Goal: Task Accomplishment & Management: Manage account settings

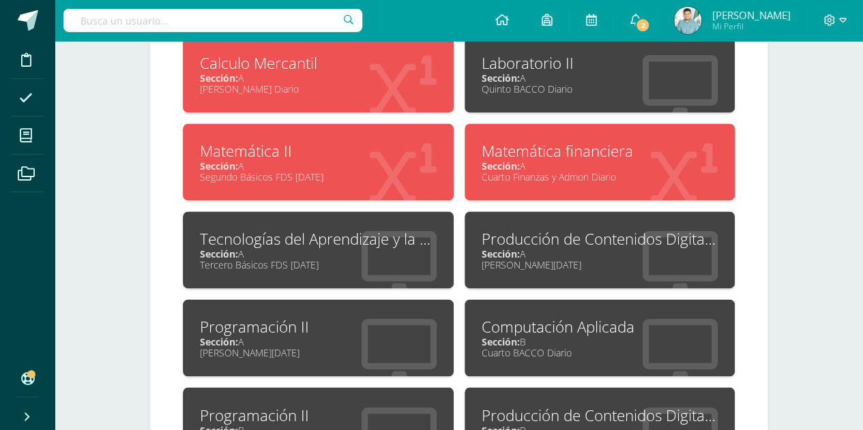
scroll to position [762, 0]
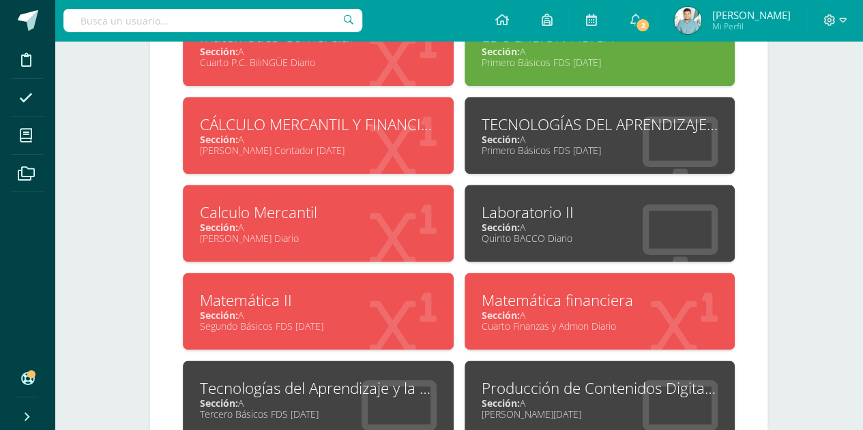
click at [306, 239] on div "Calculo Mercantil Sección: A Quinto P.C. BiliNGÜE Diario" at bounding box center [318, 223] width 271 height 77
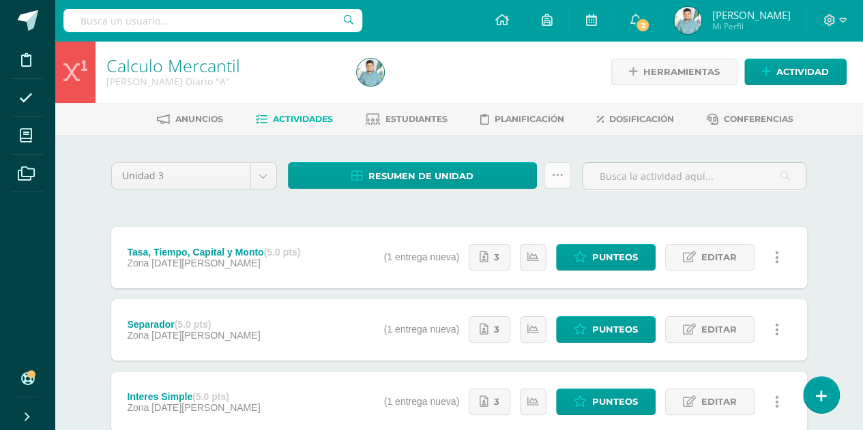
click at [559, 167] on link at bounding box center [557, 175] width 27 height 27
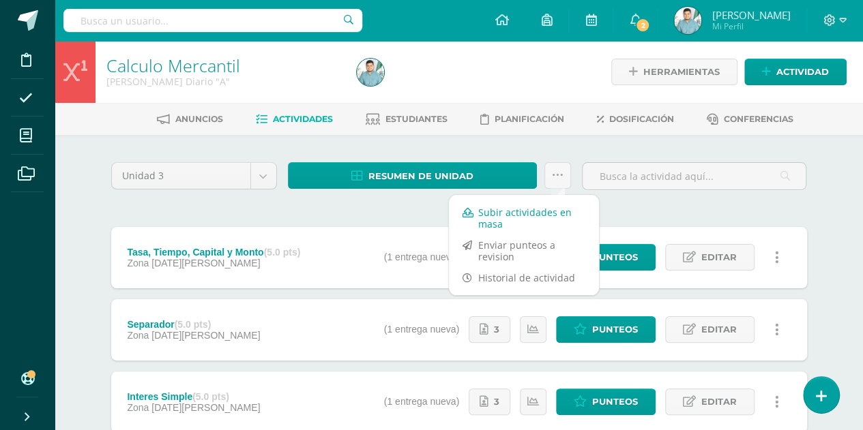
click at [507, 220] on link "Subir actividades en masa" at bounding box center [524, 218] width 150 height 33
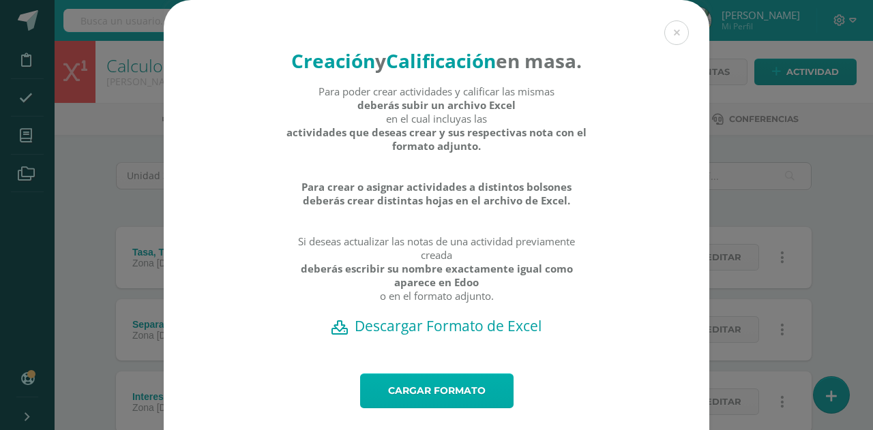
click at [402, 408] on link "Cargar formato" at bounding box center [436, 391] width 153 height 35
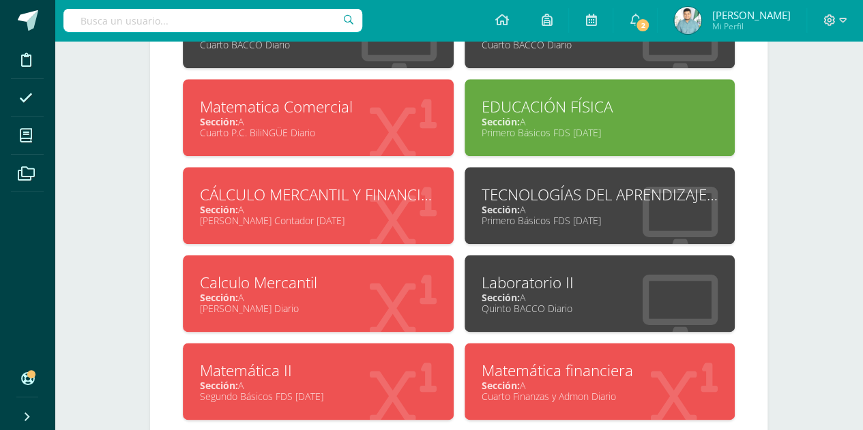
scroll to position [696, 0]
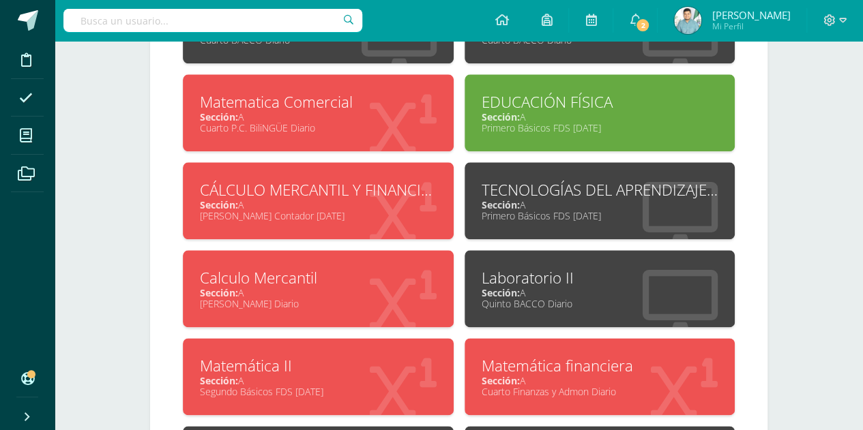
click at [371, 110] on div "Sección: A" at bounding box center [318, 116] width 237 height 13
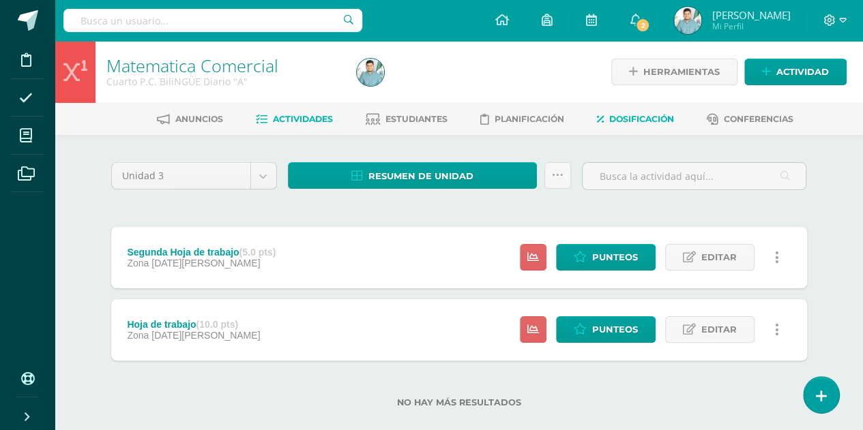
click at [630, 121] on span "Dosificación" at bounding box center [641, 119] width 65 height 10
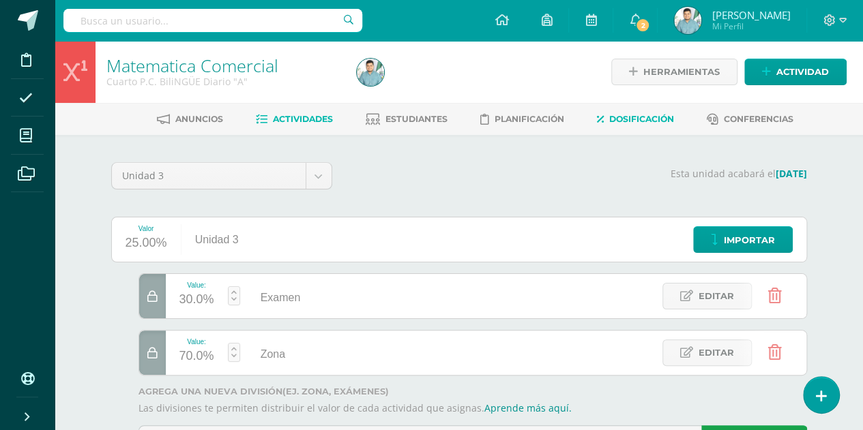
click at [301, 127] on link "Actividades" at bounding box center [294, 119] width 77 height 22
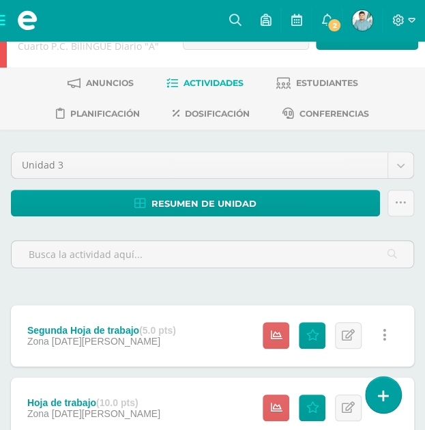
scroll to position [12, 0]
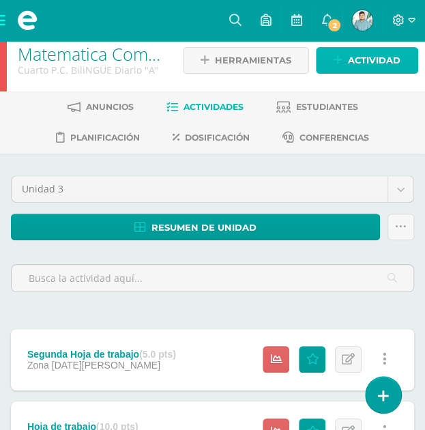
click at [362, 55] on span "Actividad" at bounding box center [374, 60] width 53 height 25
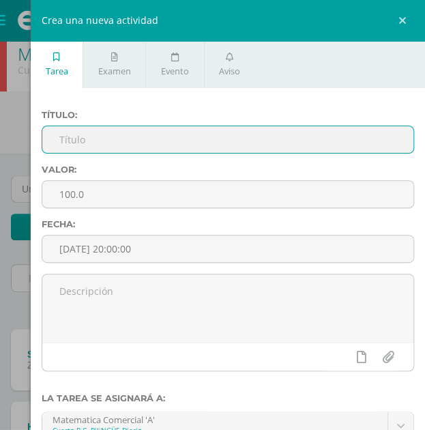
click at [191, 145] on input "text" at bounding box center [227, 139] width 371 height 27
type input "Separador"
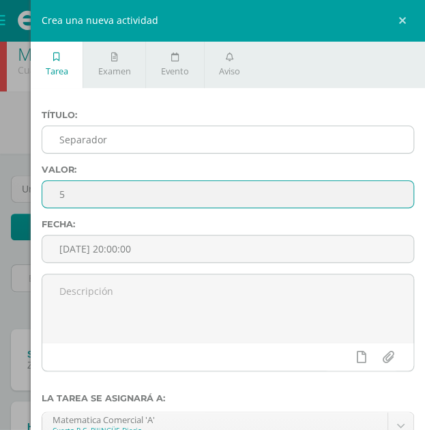
type input "5"
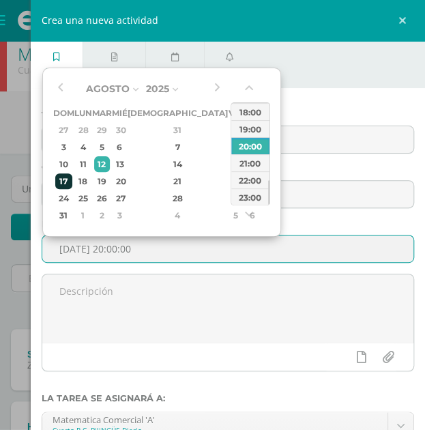
click at [59, 187] on div "17" at bounding box center [63, 181] width 17 height 16
click at [234, 194] on div "23:00" at bounding box center [250, 196] width 38 height 17
type input "2025-08-17 23:00"
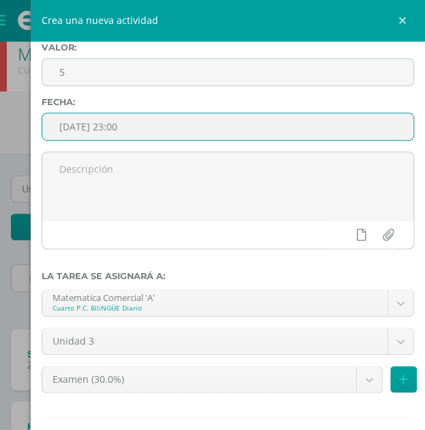
scroll to position [123, 0]
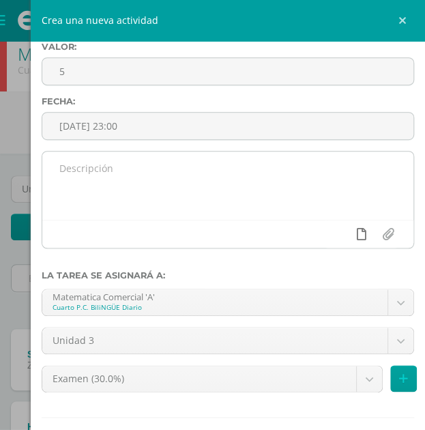
click at [348, 237] on link at bounding box center [361, 234] width 27 height 26
click at [321, 234] on link at bounding box center [334, 234] width 27 height 26
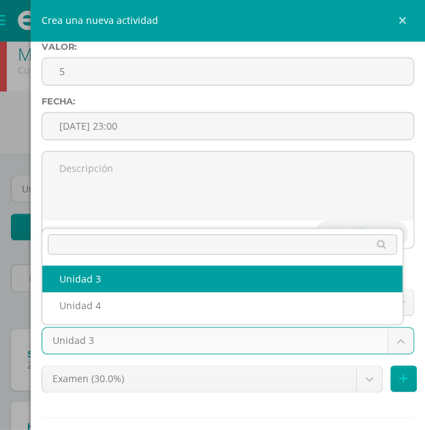
click at [370, 346] on body "Disciplina Asistencia Mis cursos Archivos Soporte Ayuda Reportar un problema Ce…" at bounding box center [212, 267] width 425 height 559
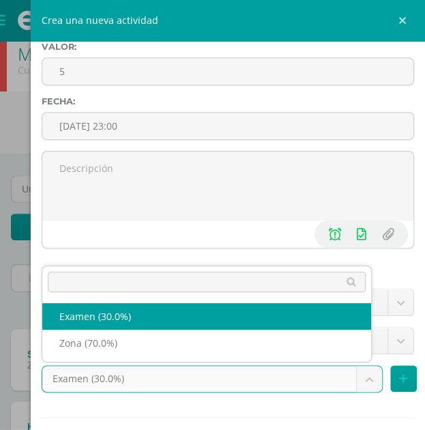
click at [310, 390] on body "Disciplina Asistencia Mis cursos Archivos Soporte Ayuda Reportar un problema Ce…" at bounding box center [212, 267] width 425 height 559
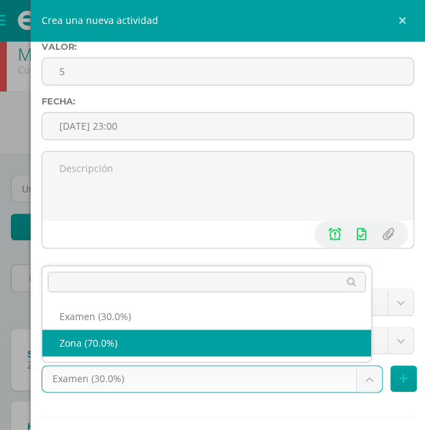
select select "71152"
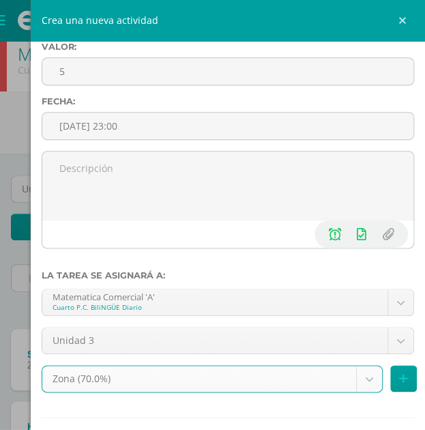
scroll to position [195, 0]
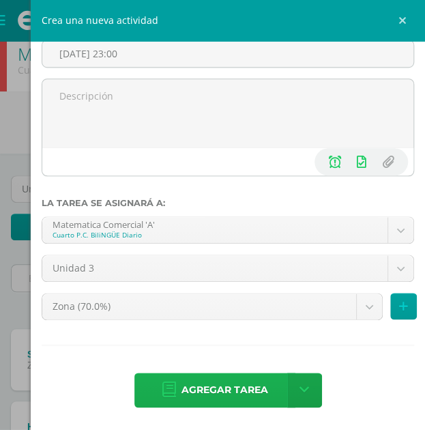
click at [192, 384] on span "Agregar tarea" at bounding box center [224, 389] width 87 height 33
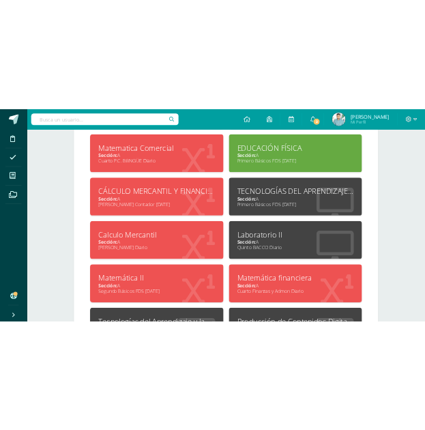
scroll to position [726, 0]
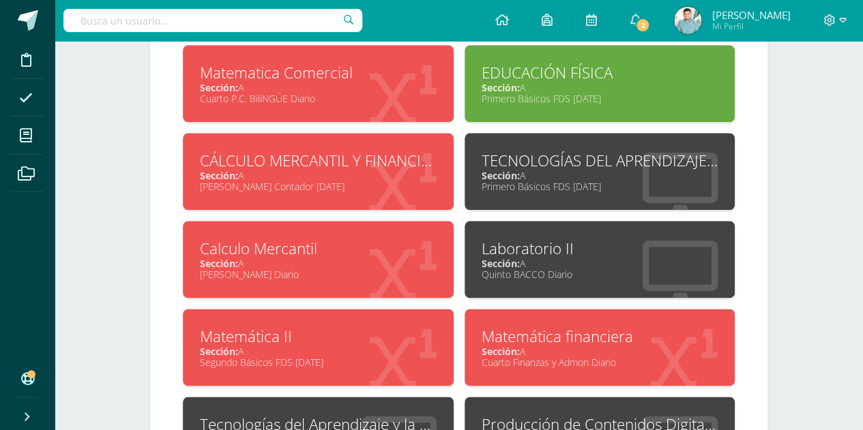
click at [532, 336] on div "Matemática financiera" at bounding box center [599, 336] width 237 height 21
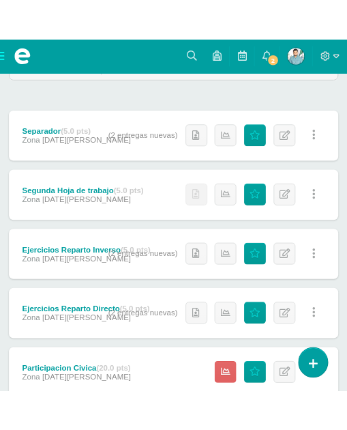
scroll to position [325, 0]
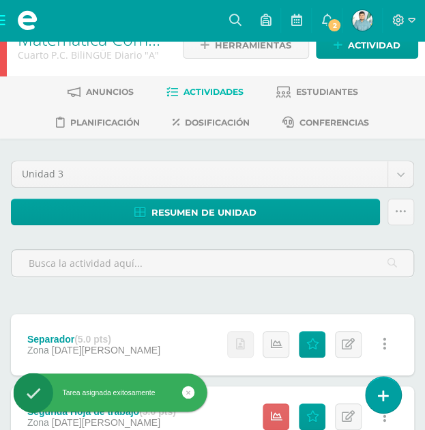
scroll to position [25, 0]
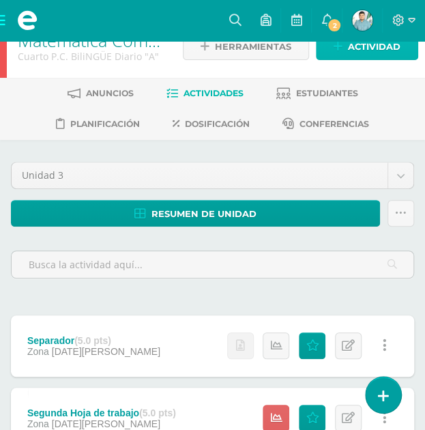
click at [353, 44] on span "Actividad" at bounding box center [374, 46] width 53 height 25
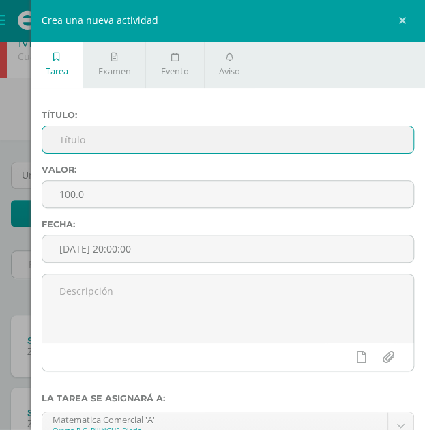
click at [161, 142] on input "text" at bounding box center [227, 139] width 371 height 27
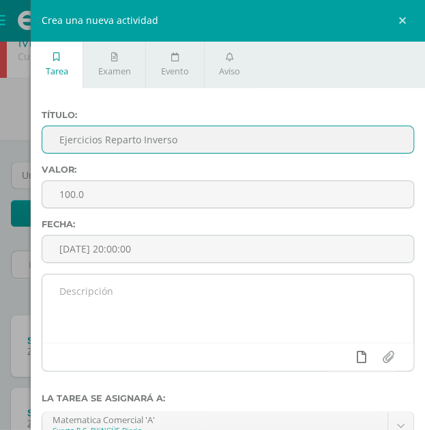
type input "Ejercicios Reparto Inverso"
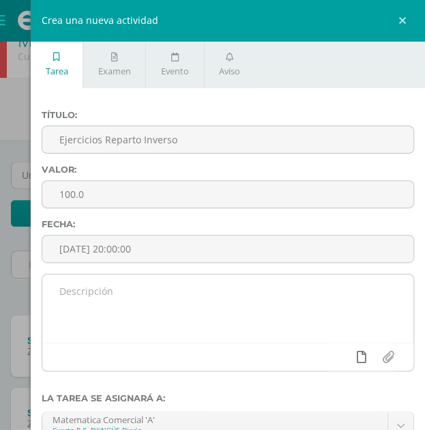
click at [355, 357] on link at bounding box center [361, 357] width 27 height 26
click at [331, 353] on link at bounding box center [334, 357] width 27 height 26
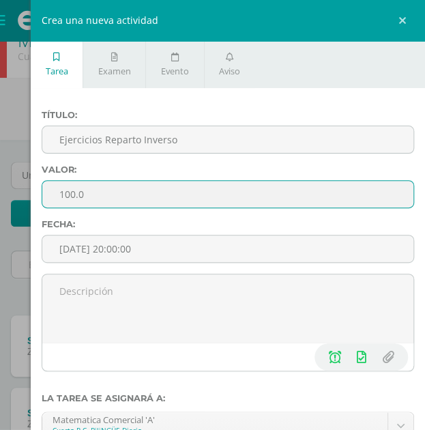
click at [254, 205] on input "100.0" at bounding box center [227, 194] width 371 height 27
type input "1"
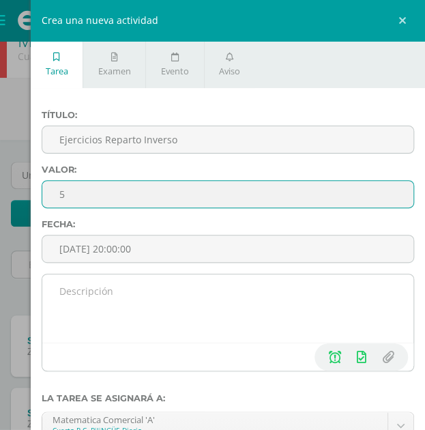
scroll to position [76, 0]
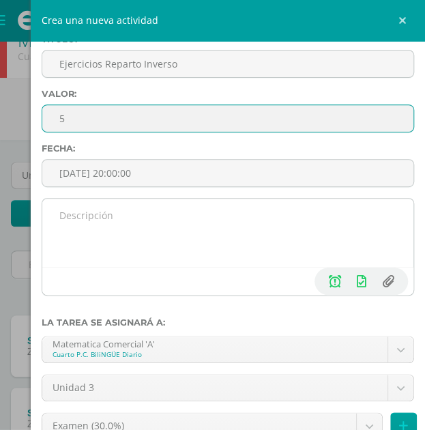
type input "5"
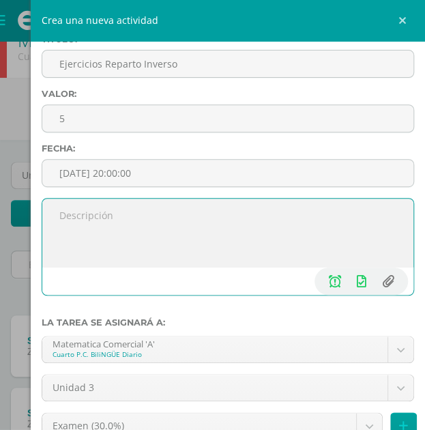
click at [383, 286] on input "file" at bounding box center [387, 281] width 27 height 26
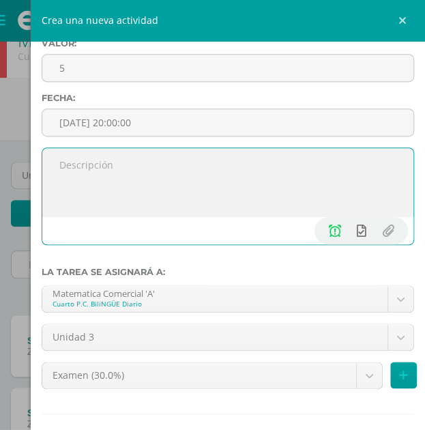
scroll to position [135, 0]
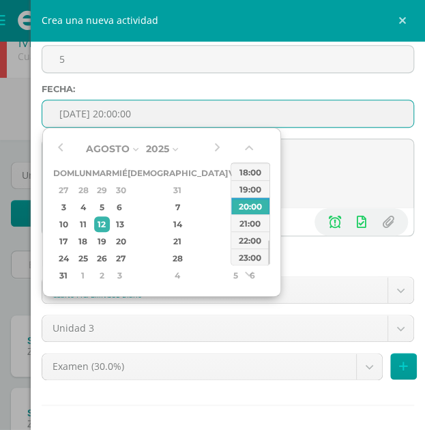
click at [310, 117] on input "[DATE] 20:00:00" at bounding box center [227, 113] width 371 height 27
drag, startPoint x: 65, startPoint y: 237, endPoint x: 63, endPoint y: 248, distance: 11.9
click at [63, 248] on td "17" at bounding box center [63, 241] width 21 height 17
click at [237, 256] on div "23:00" at bounding box center [250, 256] width 38 height 17
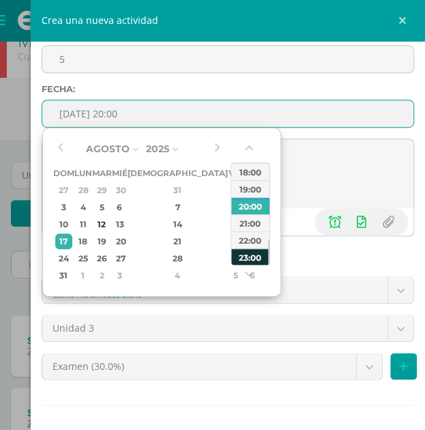
type input "2025-08-17 23:00"
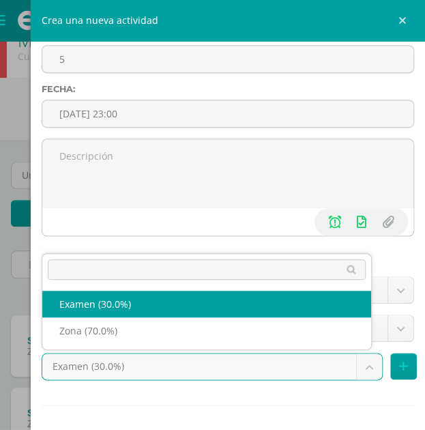
click at [183, 357] on body "Tarea asignada exitosamente Disciplina Asistencia Mis cursos Archivos Soporte A…" at bounding box center [212, 290] width 425 height 631
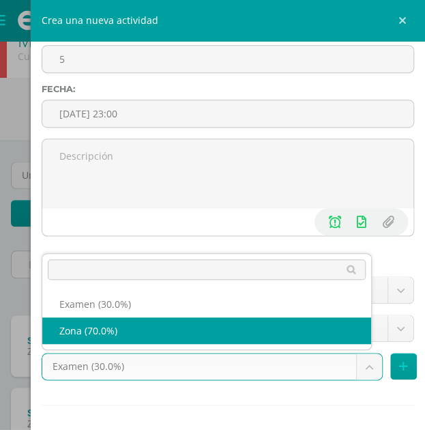
select select "71152"
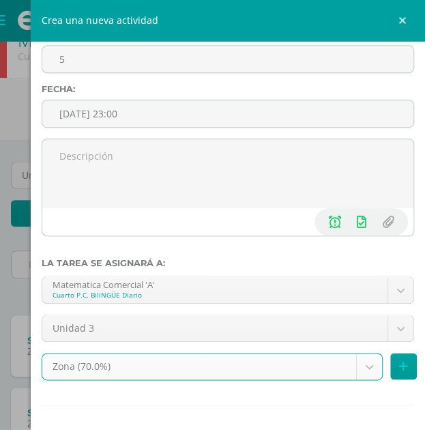
scroll to position [195, 0]
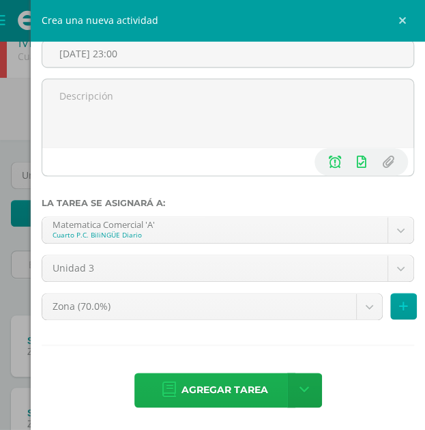
click at [194, 372] on link "Agregar tarea" at bounding box center [214, 389] width 161 height 35
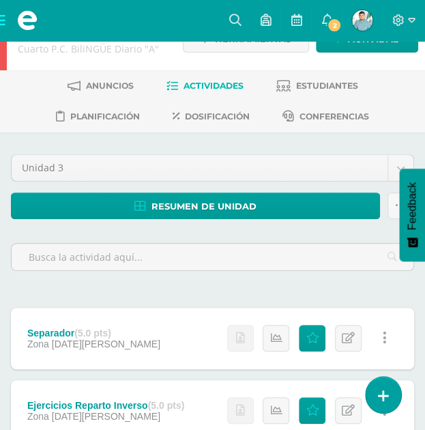
scroll to position [32, 0]
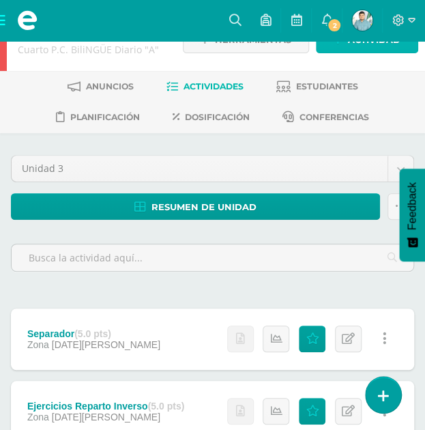
click at [386, 50] on span "Actividad" at bounding box center [374, 39] width 53 height 25
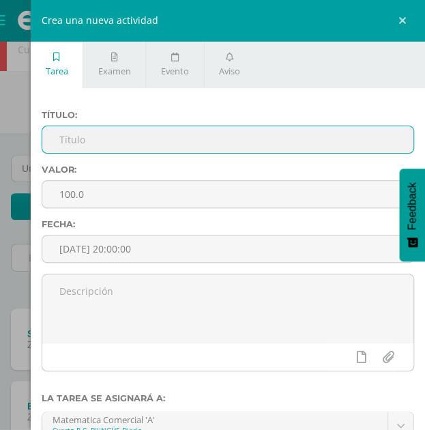
click at [198, 136] on input "text" at bounding box center [227, 139] width 371 height 27
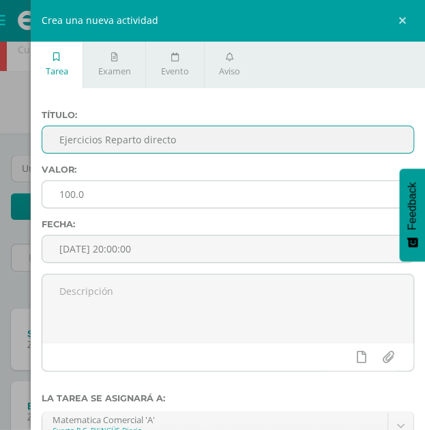
type input "Ejercicios Reparto directo"
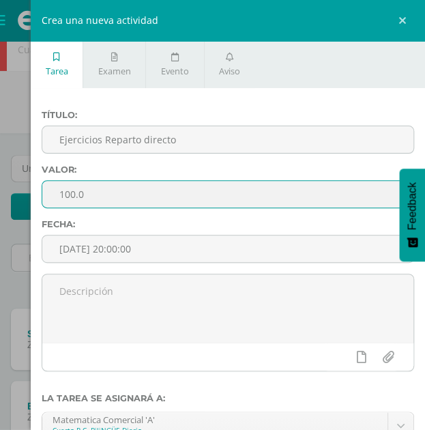
click at [118, 203] on input "100.0" at bounding box center [227, 194] width 371 height 27
type input "1"
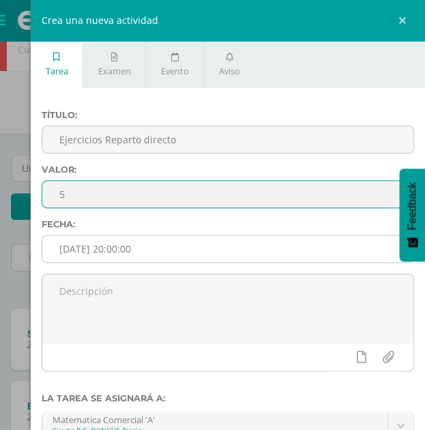
type input "5"
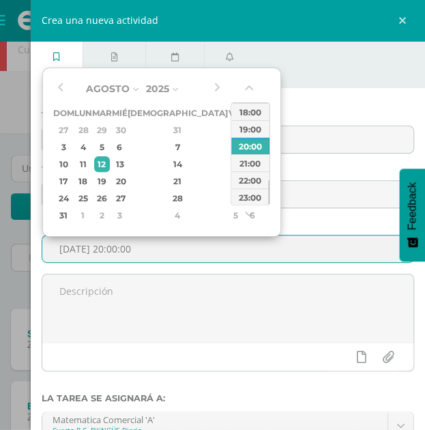
click at [140, 253] on input "[DATE] 20:00:00" at bounding box center [227, 248] width 371 height 27
click at [65, 176] on div "17" at bounding box center [63, 181] width 17 height 16
click at [245, 193] on div "23:00" at bounding box center [250, 196] width 38 height 17
type input "2025-08-17 23:00"
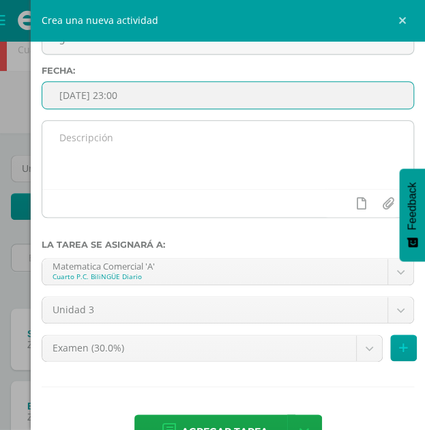
scroll to position [154, 0]
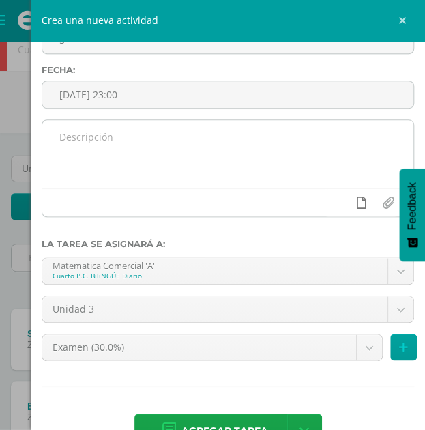
click at [357, 204] on icon at bounding box center [362, 202] width 10 height 12
click at [330, 201] on link at bounding box center [334, 203] width 27 height 26
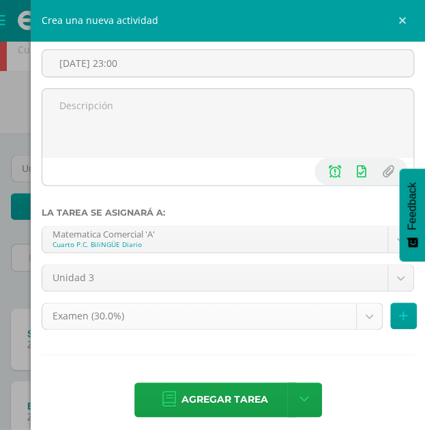
scroll to position [186, 0]
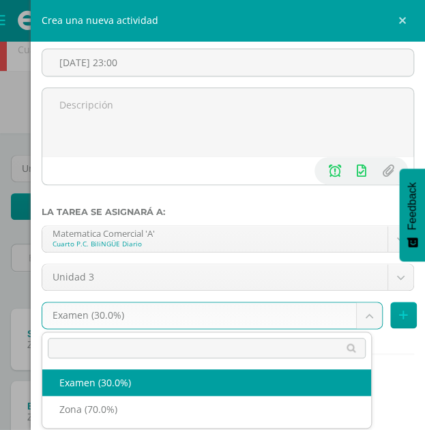
click at [153, 321] on body "Tarea asignada exitosamente Disciplina Asistencia Mis cursos Archivos Soporte A…" at bounding box center [212, 320] width 425 height 704
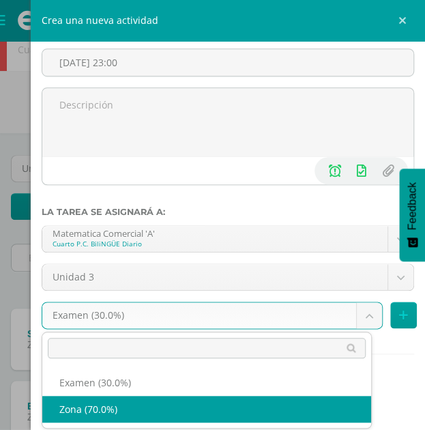
select select "71152"
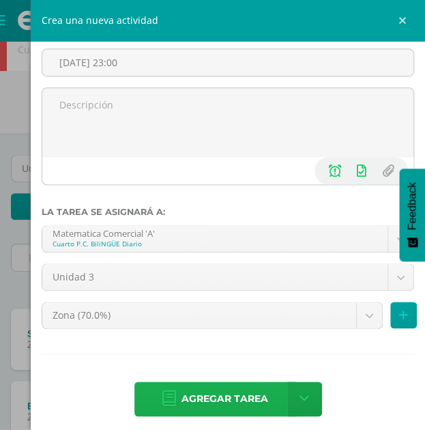
click at [202, 398] on span "Agregar tarea" at bounding box center [224, 398] width 87 height 33
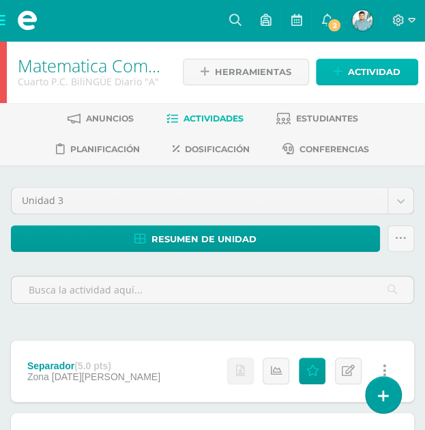
click at [363, 68] on span "Actividad" at bounding box center [374, 71] width 53 height 25
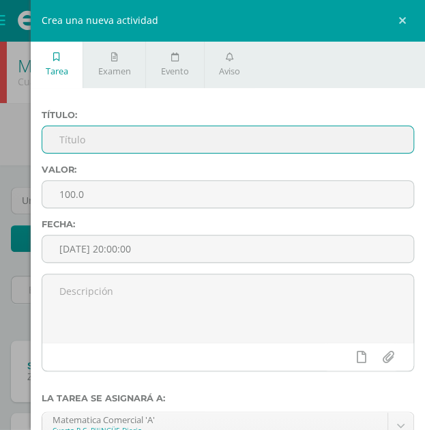
click at [265, 133] on input "text" at bounding box center [227, 139] width 371 height 27
type input "Afectivo"
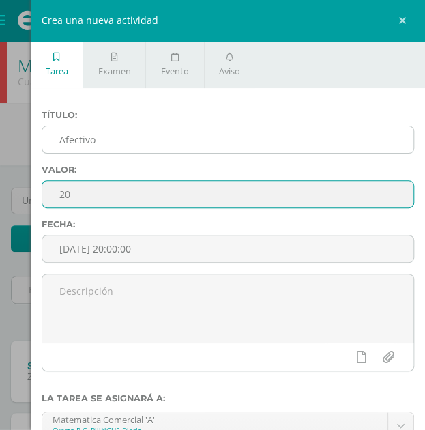
type input "20"
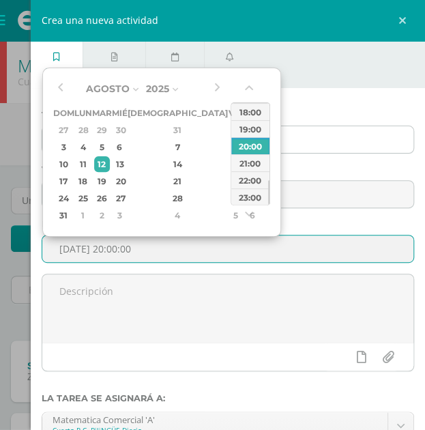
type input "[DATE] 20:00"
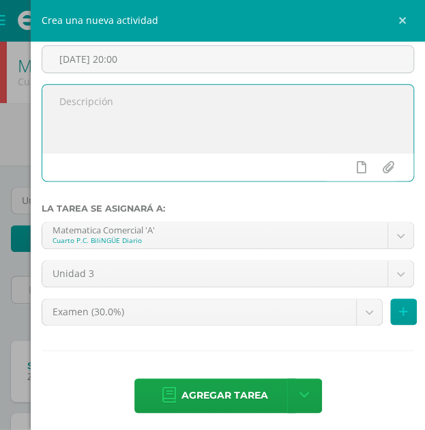
scroll to position [195, 0]
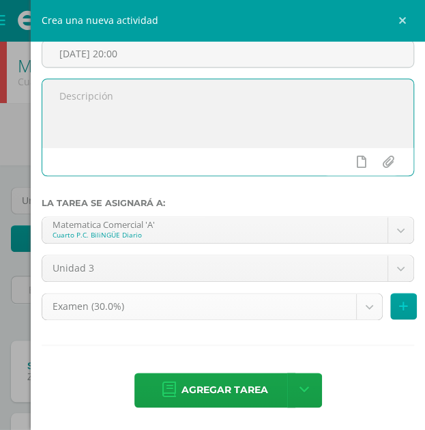
click at [214, 295] on body "Tarea asignada exitosamente Disciplina Asistencia Mis cursos Archivos Soporte A…" at bounding box center [212, 388] width 425 height 776
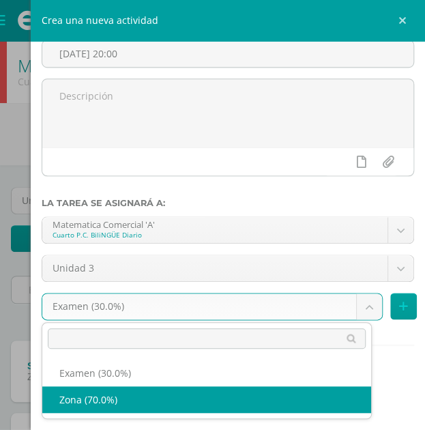
select select "71152"
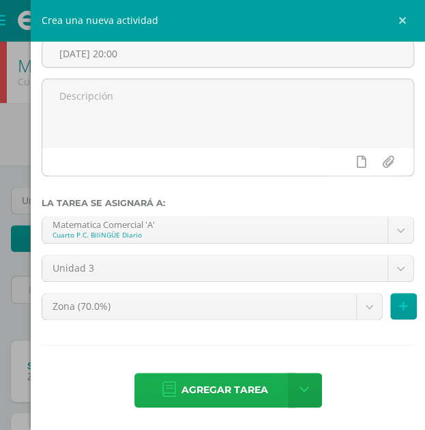
click at [171, 377] on link "Agregar tarea" at bounding box center [214, 389] width 161 height 35
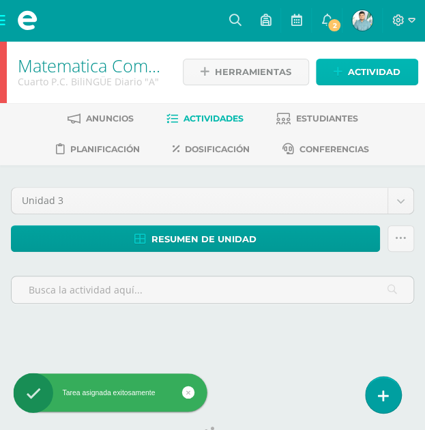
click at [381, 64] on span "Actividad" at bounding box center [374, 71] width 53 height 25
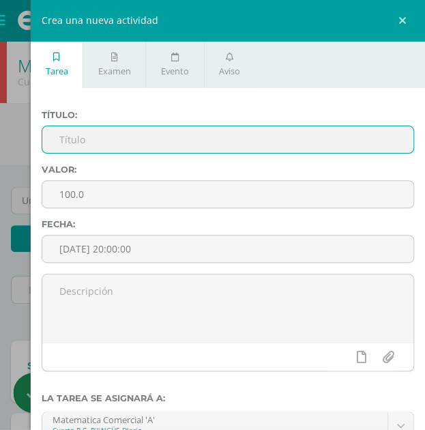
click at [219, 139] on input "text" at bounding box center [227, 139] width 371 height 27
type input "Participacion Civica"
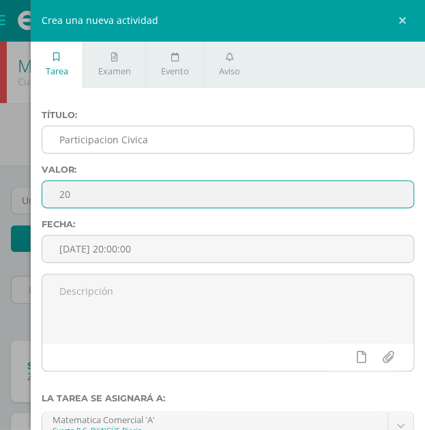
type input "20"
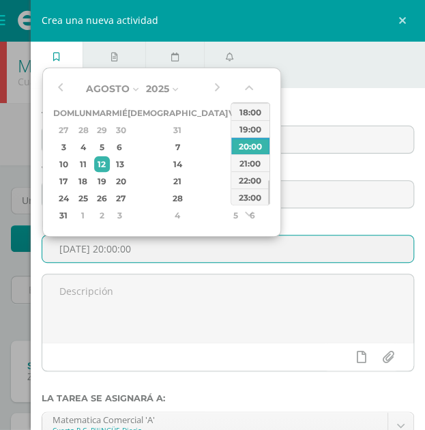
scroll to position [195, 0]
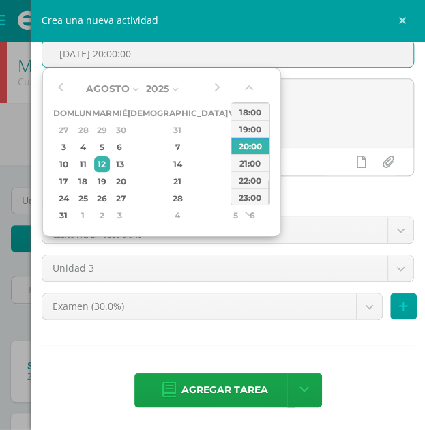
type input "[DATE] 20:00"
click at [265, 286] on div "Unidad 3 Unidad 3 Unidad 4" at bounding box center [227, 273] width 383 height 38
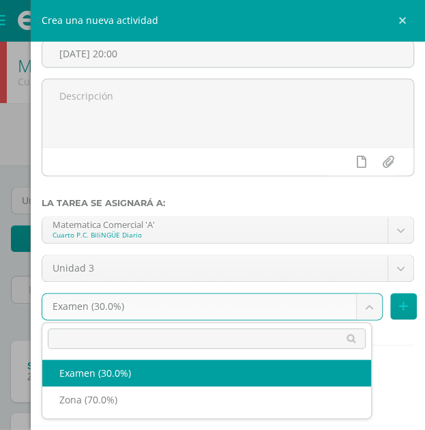
click at [234, 297] on body "Tarea asignada exitosamente Disciplina Asistencia Mis cursos Archivos Soporte A…" at bounding box center [212, 424] width 425 height 848
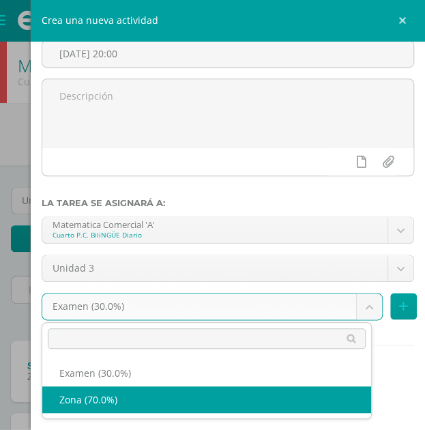
select select "71152"
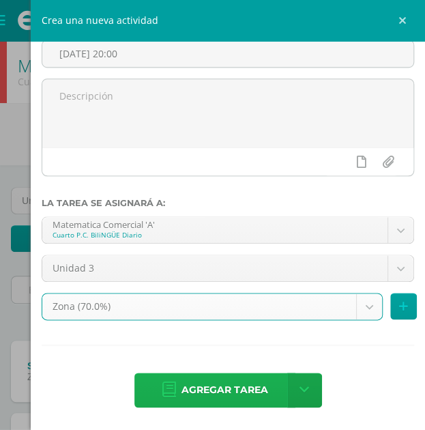
click at [153, 381] on link "Agregar tarea" at bounding box center [214, 389] width 161 height 35
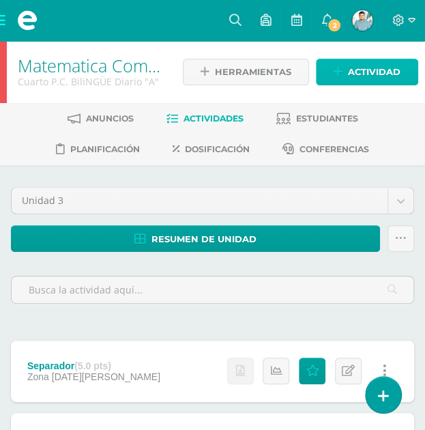
click at [336, 77] on icon at bounding box center [337, 72] width 9 height 12
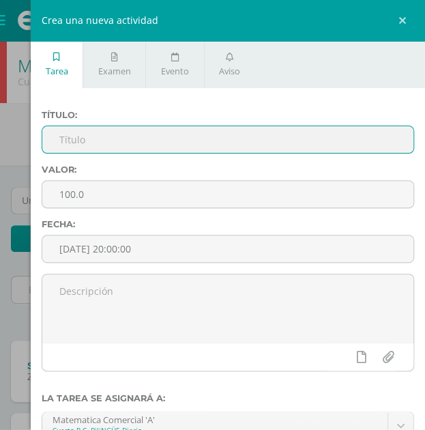
click at [124, 149] on input "text" at bounding box center [227, 139] width 371 height 27
type input "Examen"
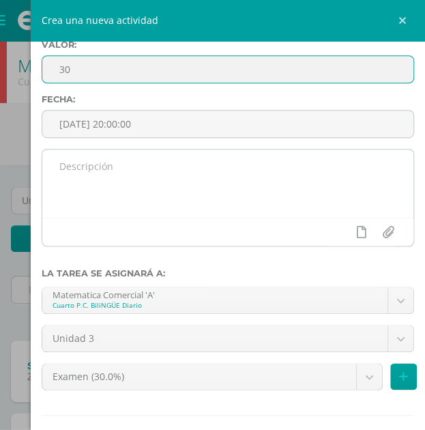
scroll to position [195, 0]
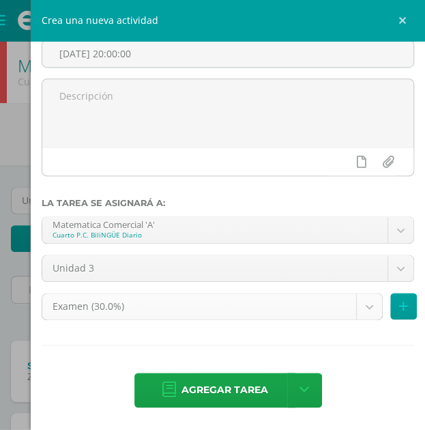
type input "30"
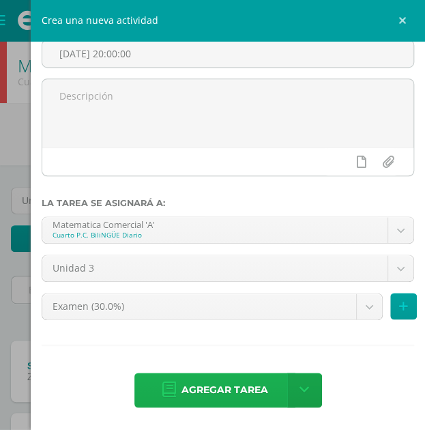
click at [211, 387] on span "Agregar tarea" at bounding box center [224, 389] width 87 height 33
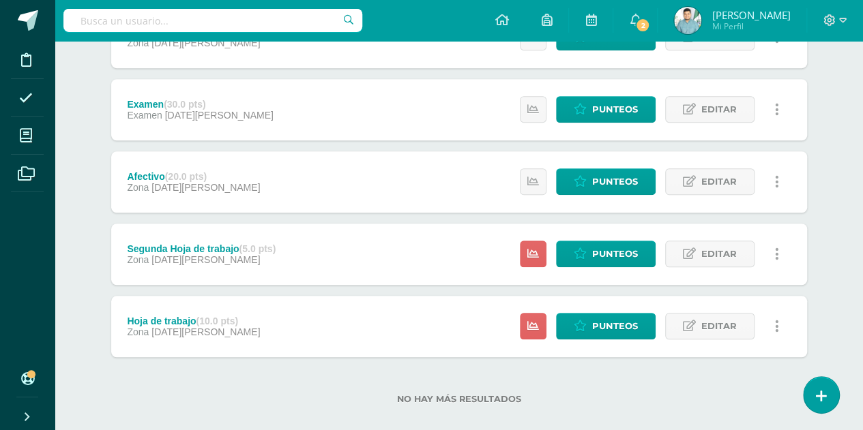
scroll to position [438, 0]
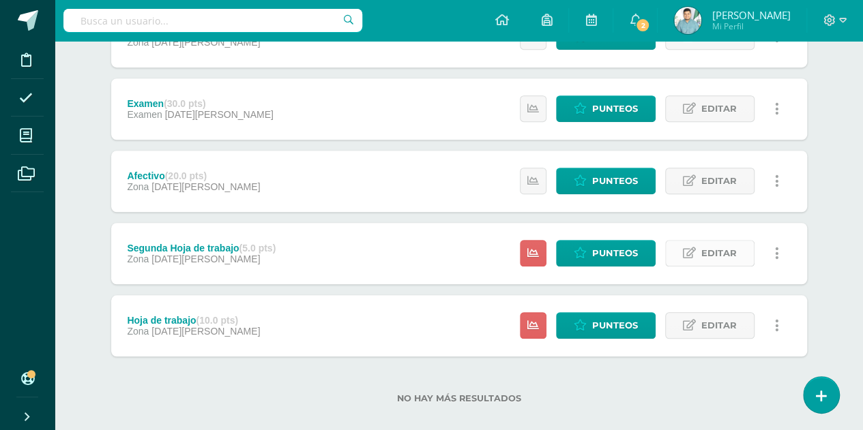
click at [434, 251] on span "Editar" at bounding box center [718, 253] width 35 height 25
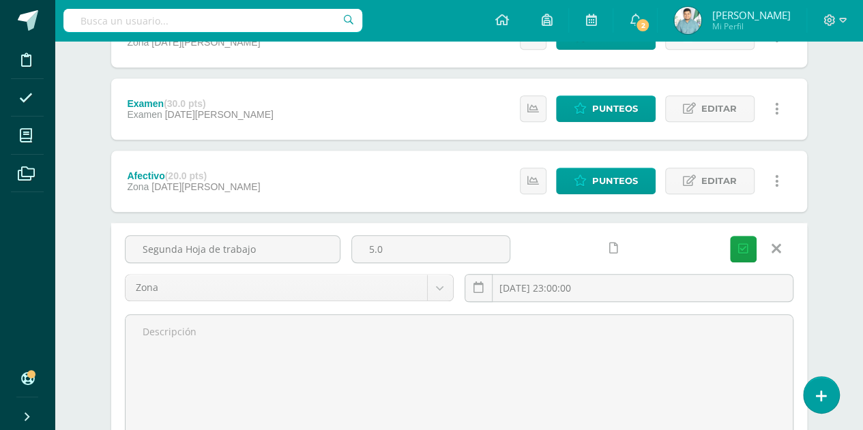
click at [434, 237] on link at bounding box center [613, 248] width 27 height 27
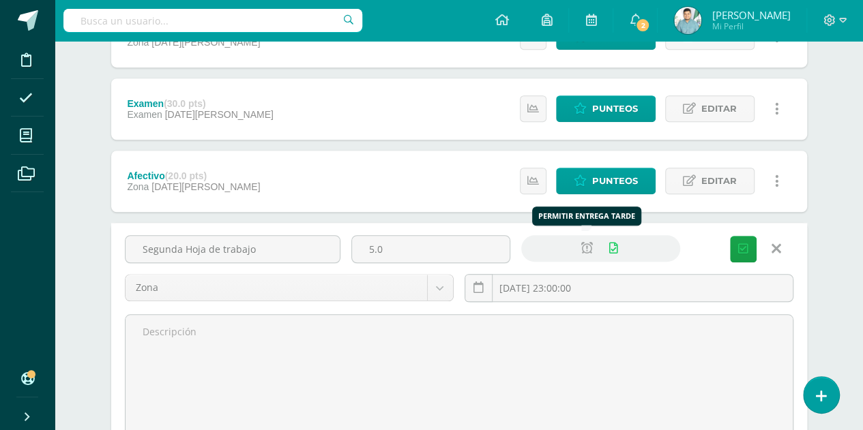
click at [434, 246] on icon at bounding box center [587, 249] width 12 height 12
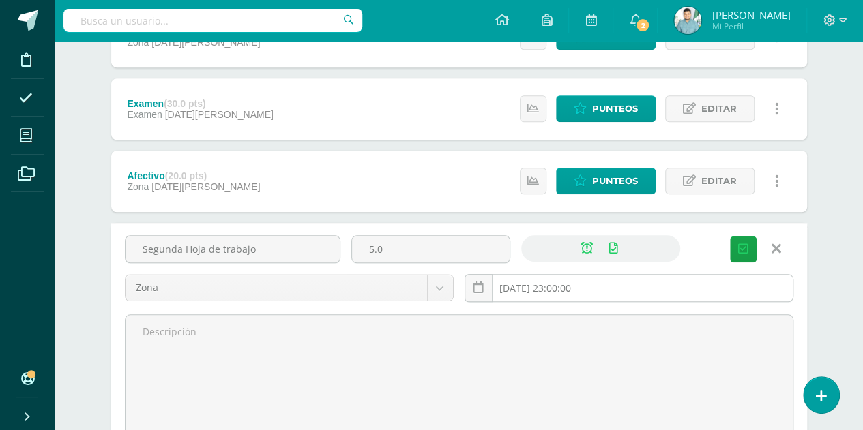
click at [434, 281] on input "2025-08-10 23:00:00" at bounding box center [628, 288] width 327 height 27
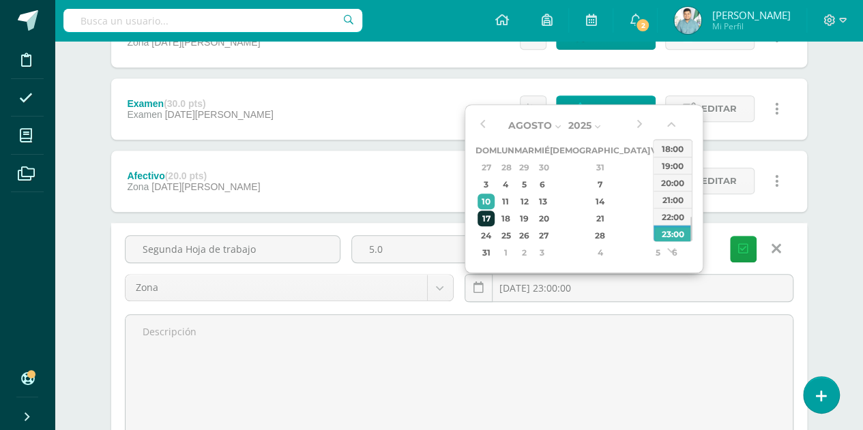
click at [434, 218] on div "17" at bounding box center [485, 219] width 17 height 16
type input "[DATE] 23:00"
click at [434, 228] on div "23:00" at bounding box center [672, 233] width 38 height 17
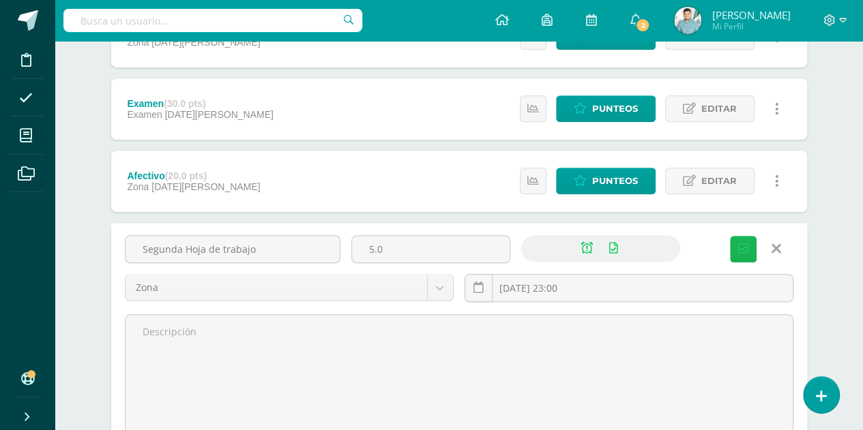
click at [434, 242] on button "Guardar" at bounding box center [743, 249] width 27 height 27
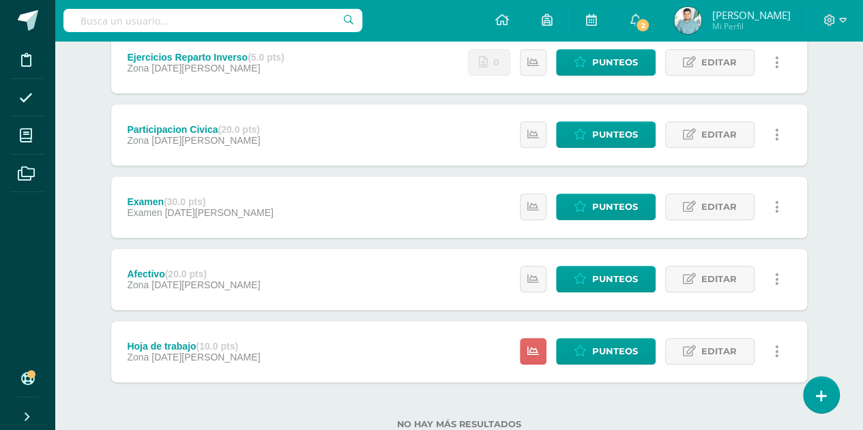
scroll to position [453, 0]
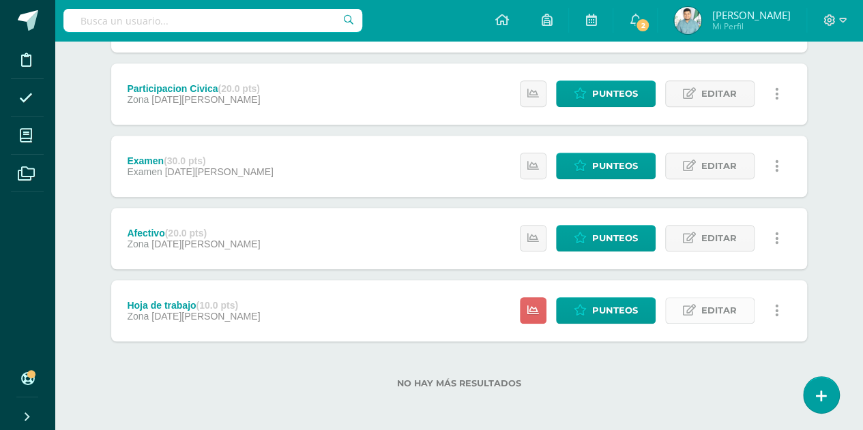
click at [707, 311] on span "Editar" at bounding box center [718, 310] width 35 height 25
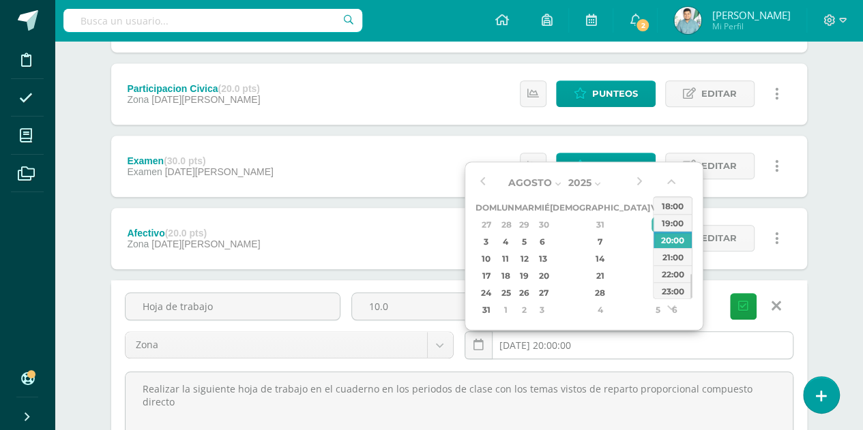
click at [570, 333] on input "[DATE] 20:00:00" at bounding box center [628, 345] width 327 height 27
click at [488, 269] on div "17" at bounding box center [485, 276] width 17 height 16
click at [664, 293] on div "23:00" at bounding box center [672, 290] width 38 height 17
type input "2025-08-17 23:00"
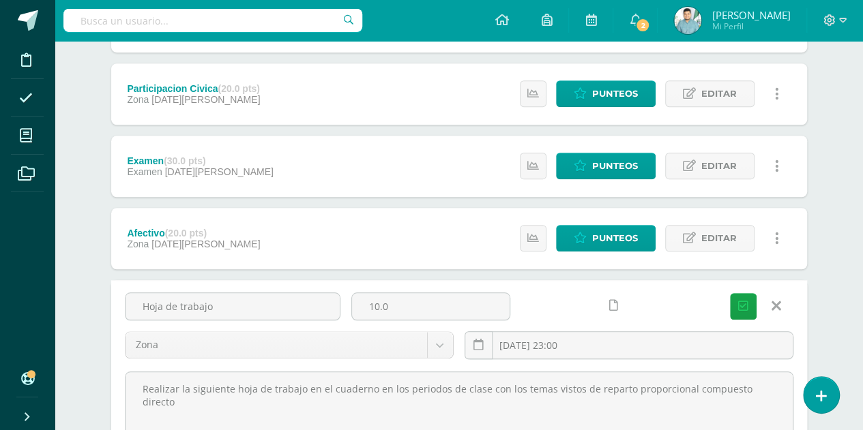
click at [614, 300] on icon at bounding box center [613, 306] width 9 height 12
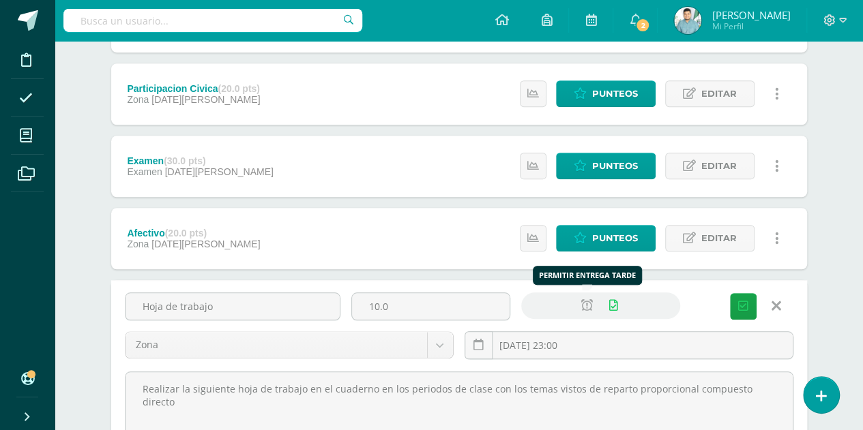
click at [584, 300] on icon at bounding box center [587, 306] width 12 height 12
click at [737, 301] on button "Guardar" at bounding box center [743, 306] width 27 height 27
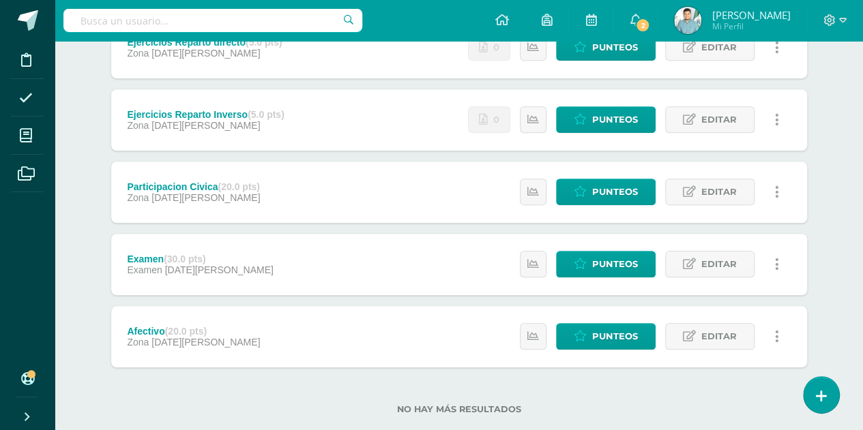
scroll to position [453, 0]
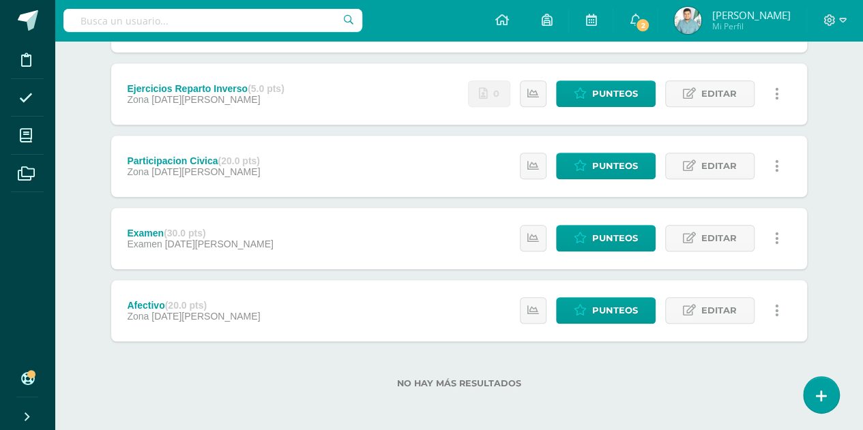
click at [452, 255] on div "Examen (30.0 pts) Examen [DATE][PERSON_NAME] Estatus de Actividad: 27 Estudiant…" at bounding box center [459, 238] width 696 height 61
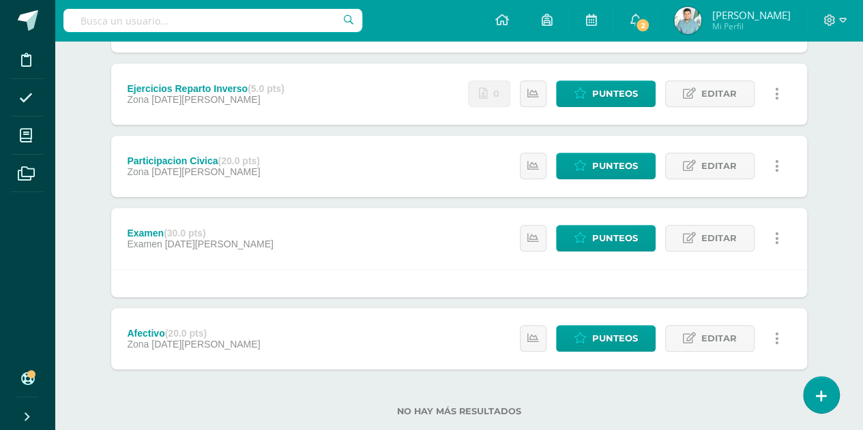
click at [398, 249] on div "Examen (30.0 pts) Examen [DATE][PERSON_NAME] Estatus de Actividad: 27 Estudiant…" at bounding box center [459, 238] width 696 height 61
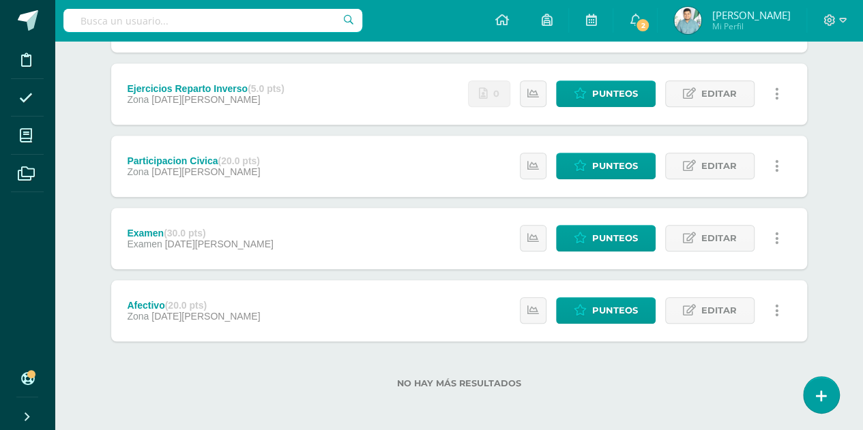
click at [398, 249] on div "Examen (30.0 pts) Examen [DATE][PERSON_NAME] Estatus de Actividad: 27 Estudiant…" at bounding box center [459, 238] width 696 height 61
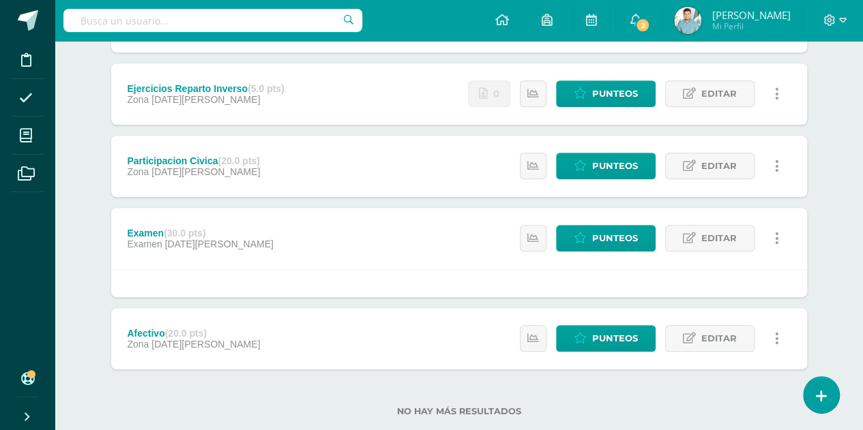
click at [398, 249] on div "Examen (30.0 pts) Examen [DATE][PERSON_NAME] Estatus de Actividad: 27 Estudiant…" at bounding box center [459, 238] width 696 height 61
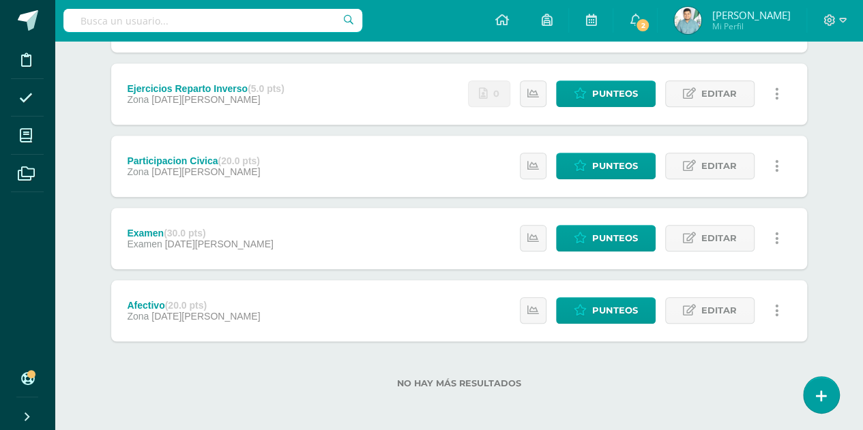
click at [247, 219] on div "Examen (30.0 pts) Examen [DATE][PERSON_NAME] Estatus de Actividad: 27 Estudiant…" at bounding box center [459, 238] width 696 height 61
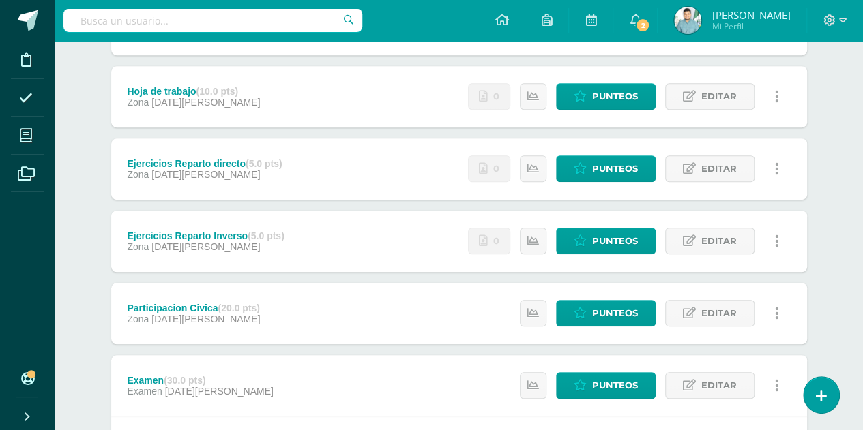
scroll to position [304, 0]
